Goal: Information Seeking & Learning: Learn about a topic

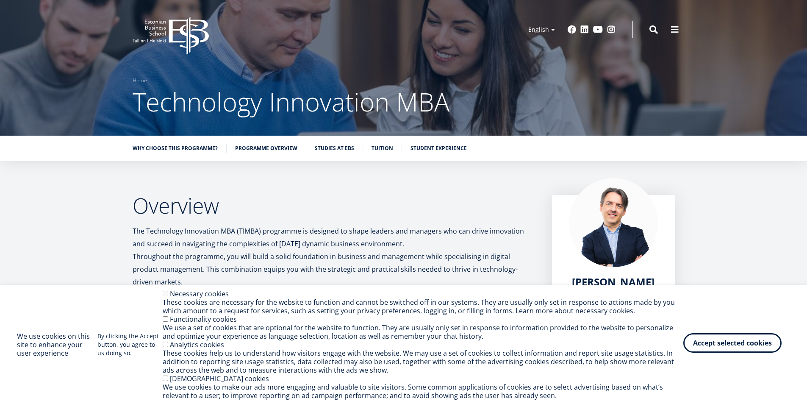
click at [628, 340] on button "Accept selected cookies" at bounding box center [732, 342] width 98 height 19
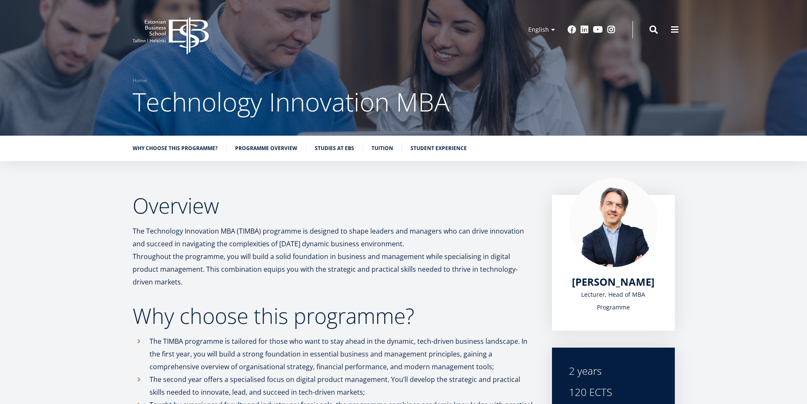
click at [166, 27] on icon "EBS Logo Created with Sketch." at bounding box center [171, 36] width 76 height 38
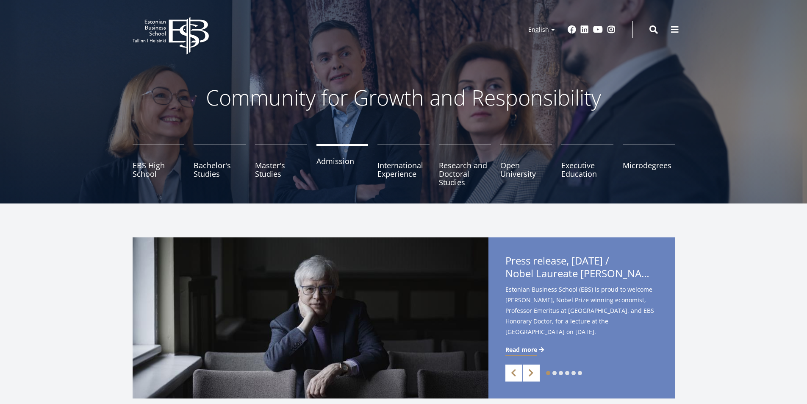
click at [327, 163] on link "Admission" at bounding box center [342, 165] width 52 height 42
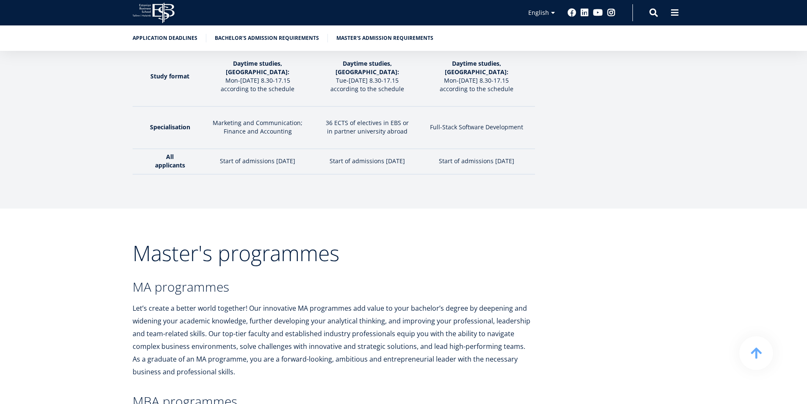
scroll to position [1482, 0]
